Goal: Information Seeking & Learning: Learn about a topic

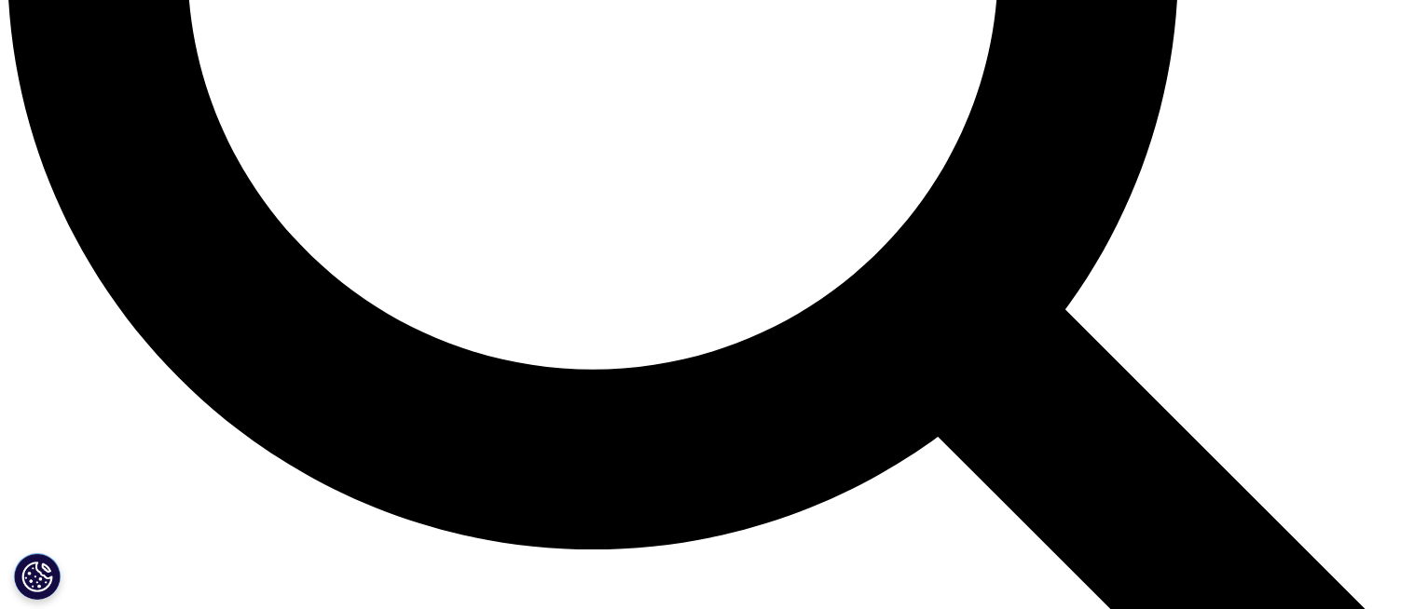
scroll to position [2237, 0]
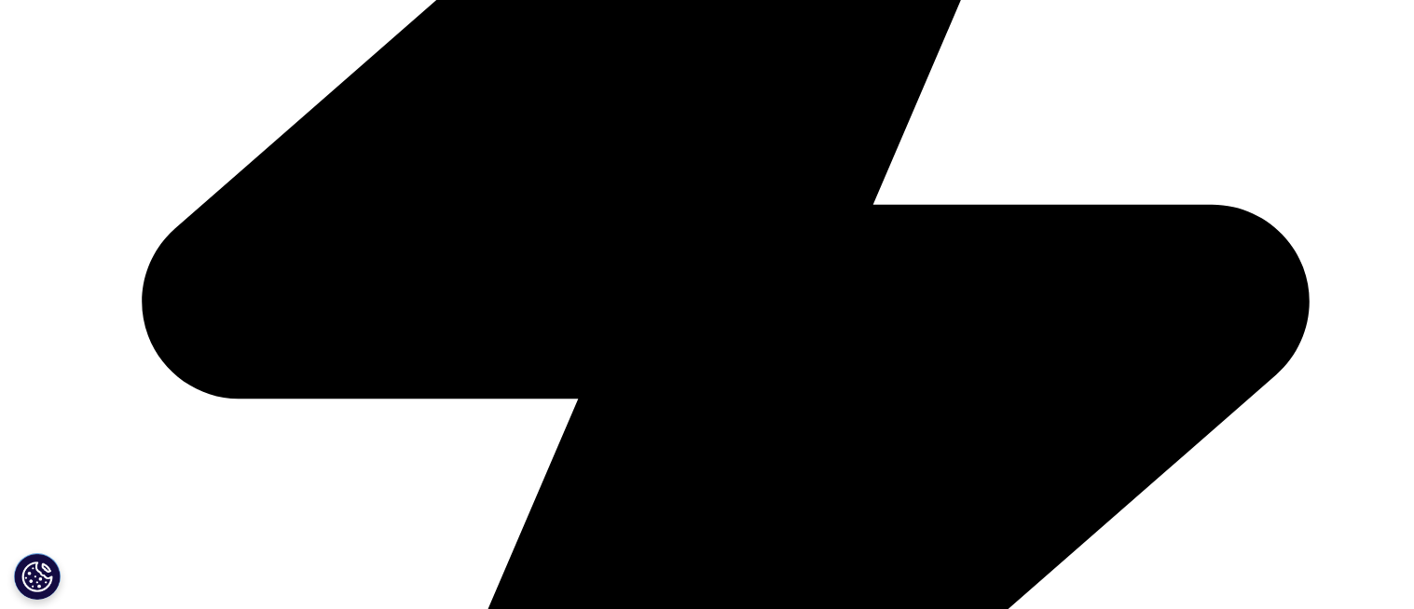
scroll to position [466, 0]
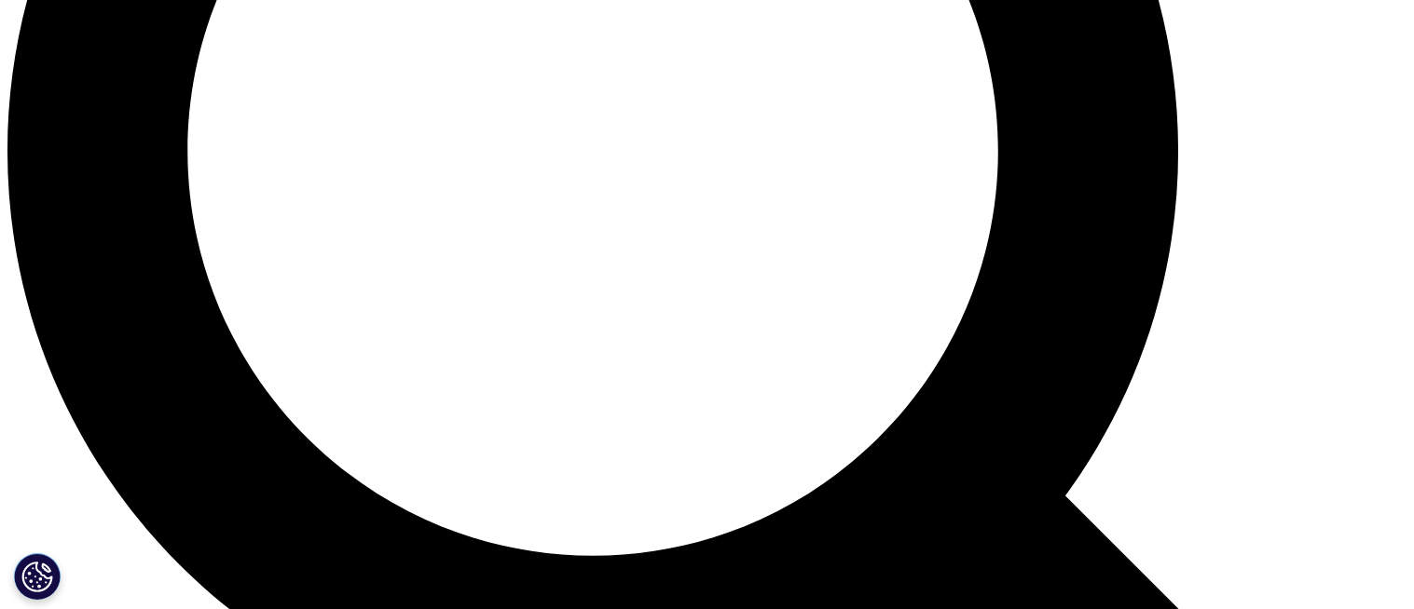
scroll to position [1997, 0]
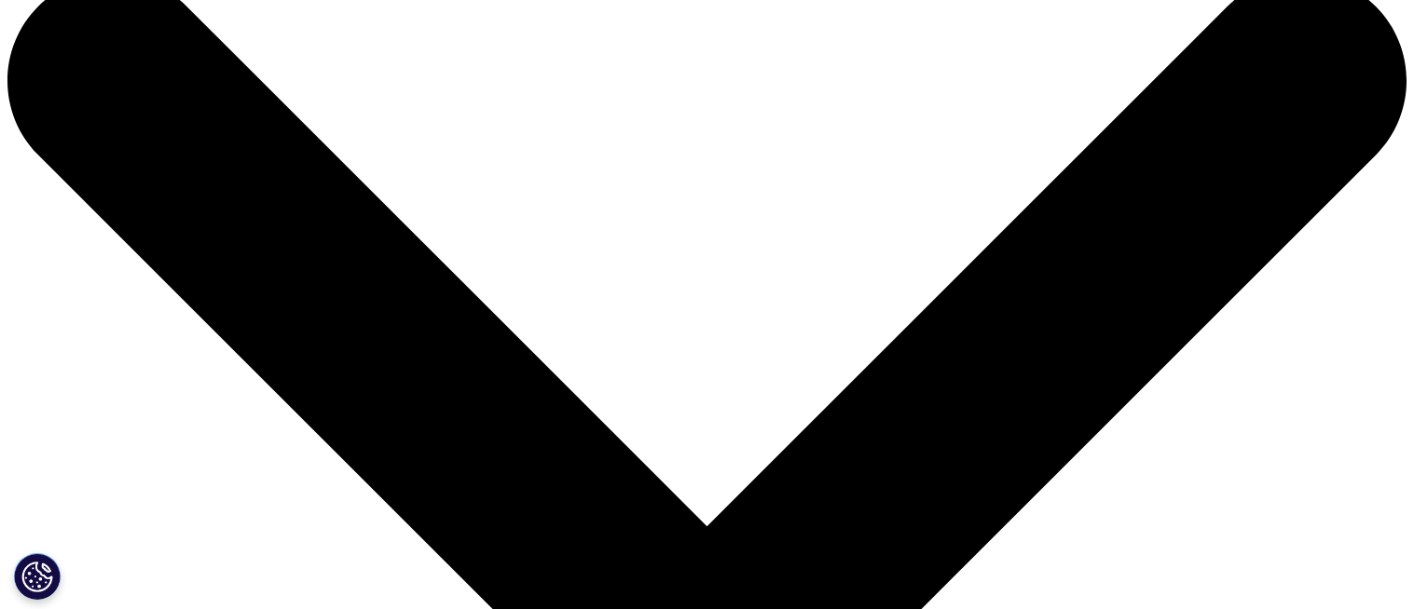
scroll to position [0, 0]
